Goal: Information Seeking & Learning: Learn about a topic

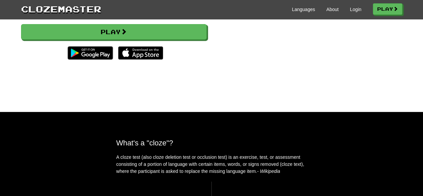
scroll to position [91, 0]
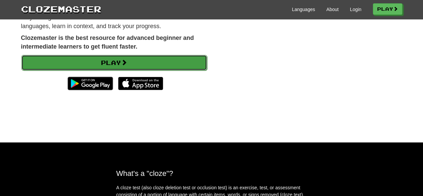
click at [178, 61] on link "Play" at bounding box center [114, 62] width 186 height 15
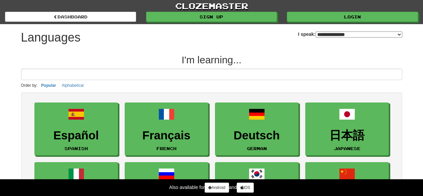
select select "*******"
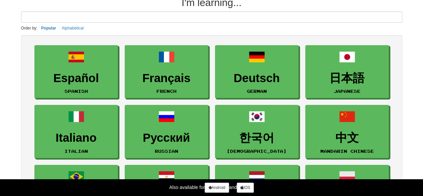
scroll to position [58, 0]
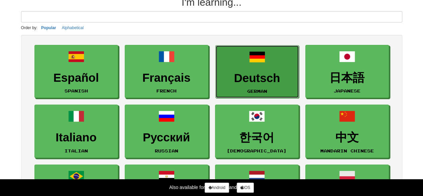
click at [277, 69] on link "Deutsch German" at bounding box center [257, 71] width 84 height 53
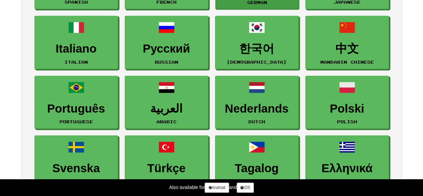
scroll to position [147, 0]
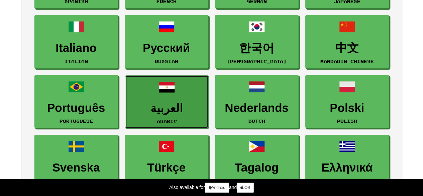
click at [183, 91] on link "العربية Arabic" at bounding box center [167, 101] width 84 height 53
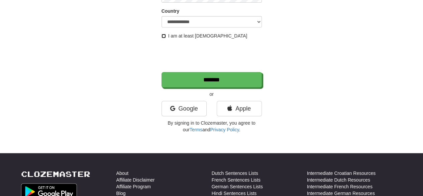
scroll to position [125, 0]
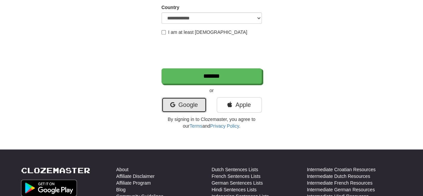
click at [199, 108] on link "Google" at bounding box center [184, 104] width 45 height 15
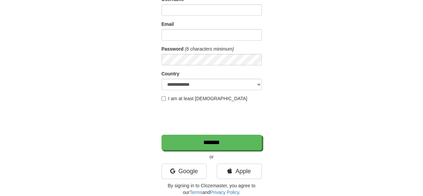
scroll to position [60, 0]
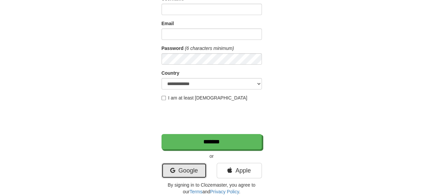
click at [195, 168] on link "Google" at bounding box center [184, 170] width 45 height 15
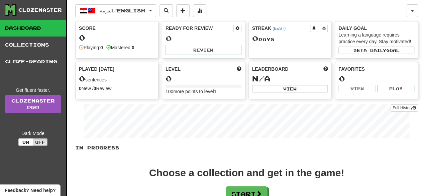
click at [114, 34] on div "0" at bounding box center [117, 37] width 76 height 8
click at [82, 46] on span at bounding box center [81, 47] width 5 height 5
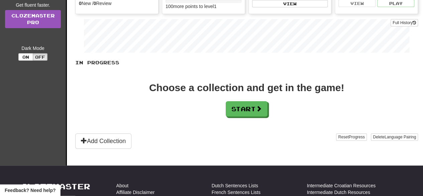
scroll to position [115, 0]
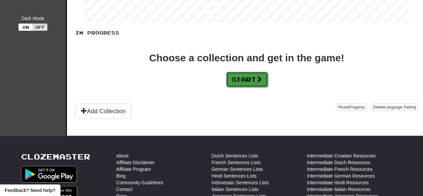
click at [259, 76] on span at bounding box center [259, 79] width 6 height 6
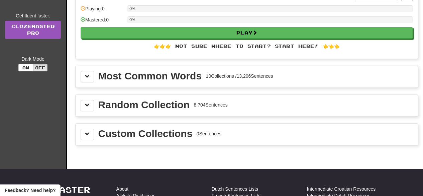
scroll to position [75, 0]
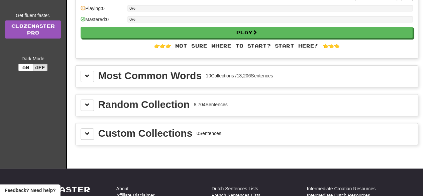
click at [259, 74] on div "10 Collections / 13,206 Sentences" at bounding box center [239, 75] width 67 height 7
click at [294, 77] on div "Most Common Words 10 Collections / 13,206 Sentences" at bounding box center [247, 76] width 332 height 11
click at [84, 78] on button at bounding box center [87, 76] width 13 height 11
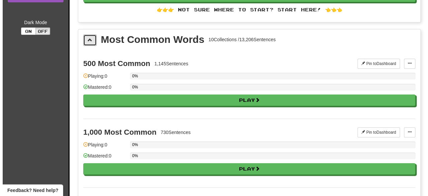
scroll to position [120, 0]
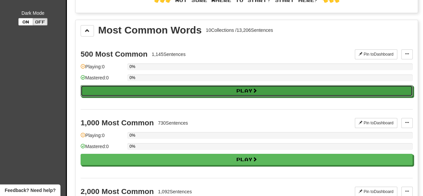
click at [139, 87] on button "Play" at bounding box center [247, 90] width 332 height 11
select select "**"
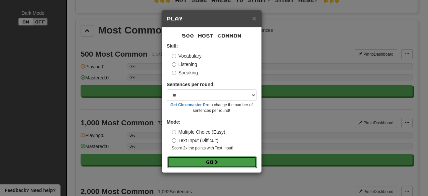
click at [188, 157] on button "Go" at bounding box center [212, 161] width 90 height 11
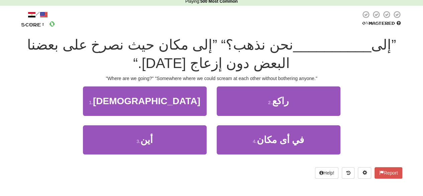
scroll to position [31, 0]
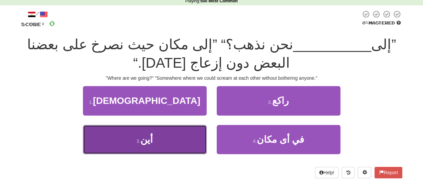
click at [201, 139] on button "3 . أين" at bounding box center [145, 139] width 124 height 29
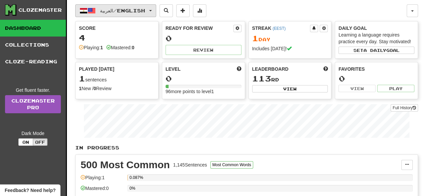
click at [93, 16] on button "العربية / English" at bounding box center [115, 10] width 81 height 13
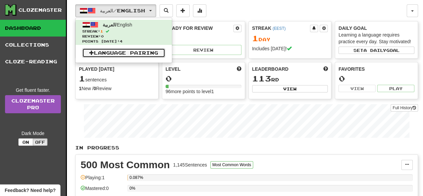
click at [120, 56] on link "Language Pairing" at bounding box center [123, 52] width 83 height 9
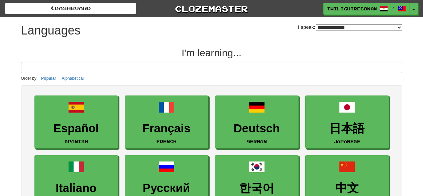
select select "*******"
click at [413, 8] on button "Toggle Dropdown" at bounding box center [414, 9] width 9 height 12
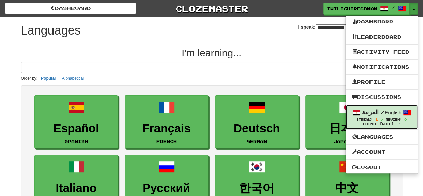
click at [387, 112] on small "/ English" at bounding box center [390, 112] width 21 height 6
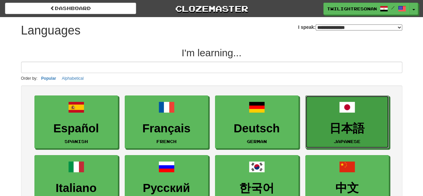
click at [387, 112] on link "日本語 Japanese" at bounding box center [347, 121] width 84 height 53
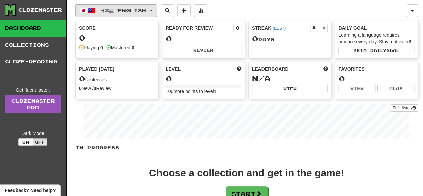
click at [146, 11] on span "日本語 / English" at bounding box center [123, 11] width 46 height 6
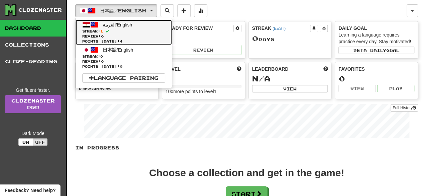
click at [139, 28] on link "العربية / English Streak: 1 Review: 0 Points today: 4" at bounding box center [124, 32] width 96 height 25
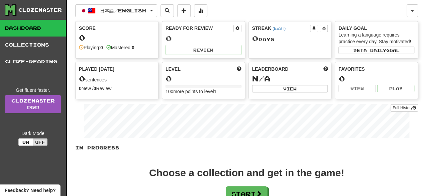
click at [139, 28] on div "Score" at bounding box center [117, 28] width 76 height 7
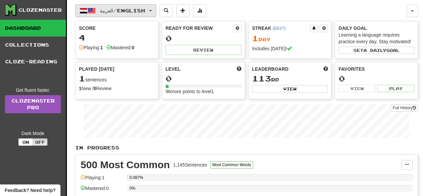
click at [136, 11] on span "العربية / English" at bounding box center [122, 11] width 45 height 6
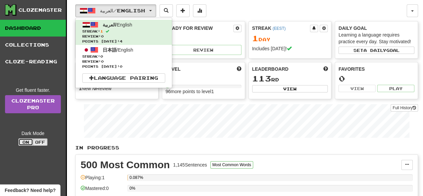
click at [29, 142] on button "On" at bounding box center [25, 141] width 15 height 7
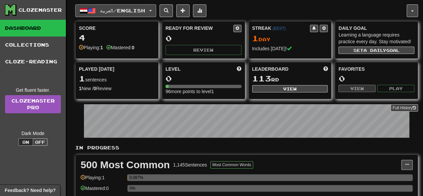
click at [88, 12] on span "button" at bounding box center [92, 11] width 8 height 8
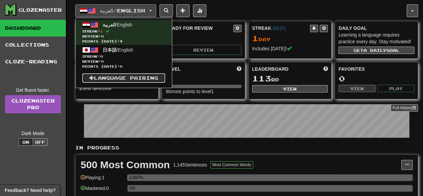
click at [117, 81] on link "Language Pairing" at bounding box center [123, 77] width 83 height 9
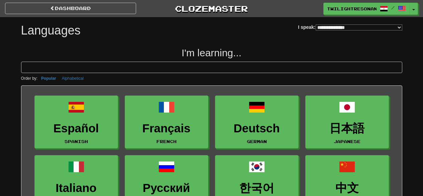
select select "*******"
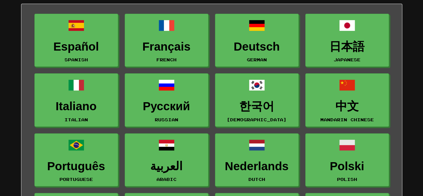
scroll to position [84, 0]
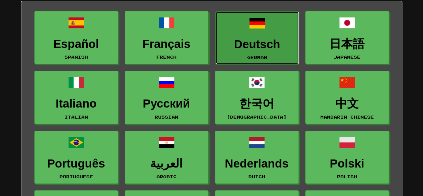
click at [255, 54] on link "Deutsch German" at bounding box center [257, 37] width 84 height 53
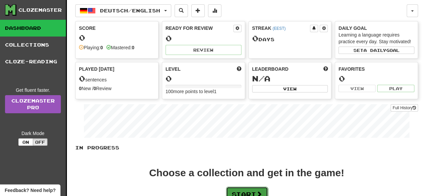
click at [262, 186] on button "Start" at bounding box center [247, 193] width 42 height 15
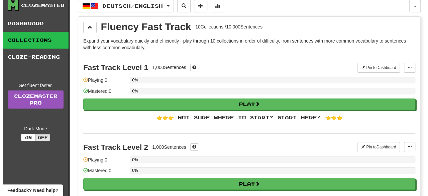
scroll to position [9, 0]
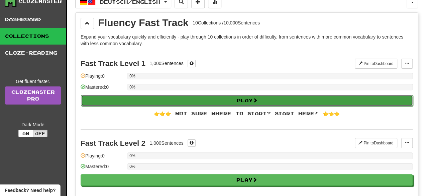
click at [270, 101] on button "Play" at bounding box center [247, 100] width 332 height 11
select select "**"
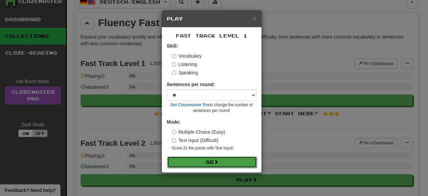
click at [240, 161] on button "Go" at bounding box center [212, 161] width 90 height 11
